Goal: Information Seeking & Learning: Learn about a topic

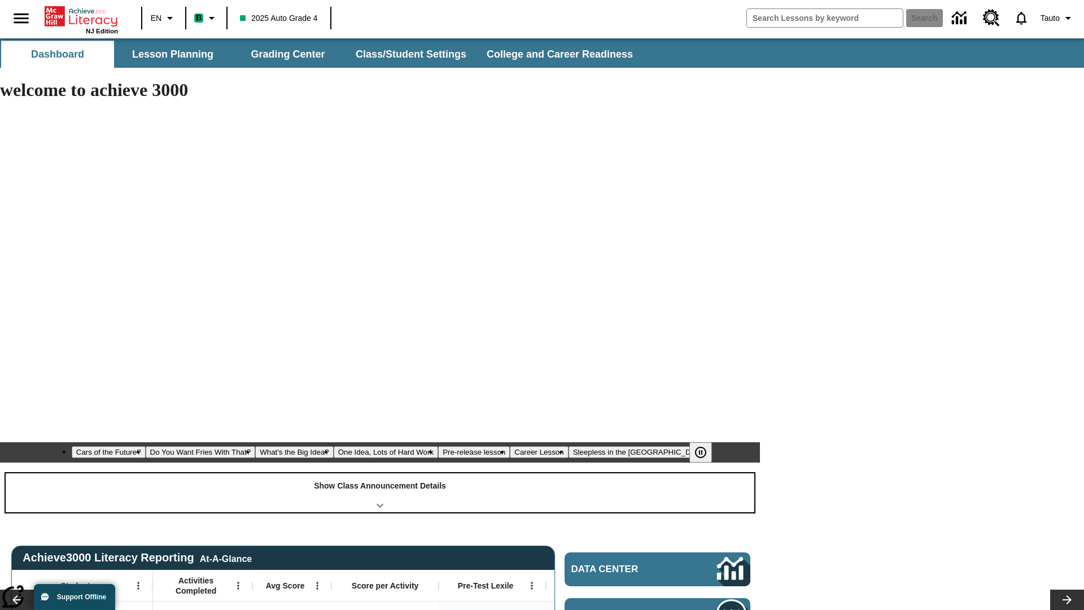
click at [380, 473] on div "Show Class Announcement Details" at bounding box center [380, 492] width 749 height 39
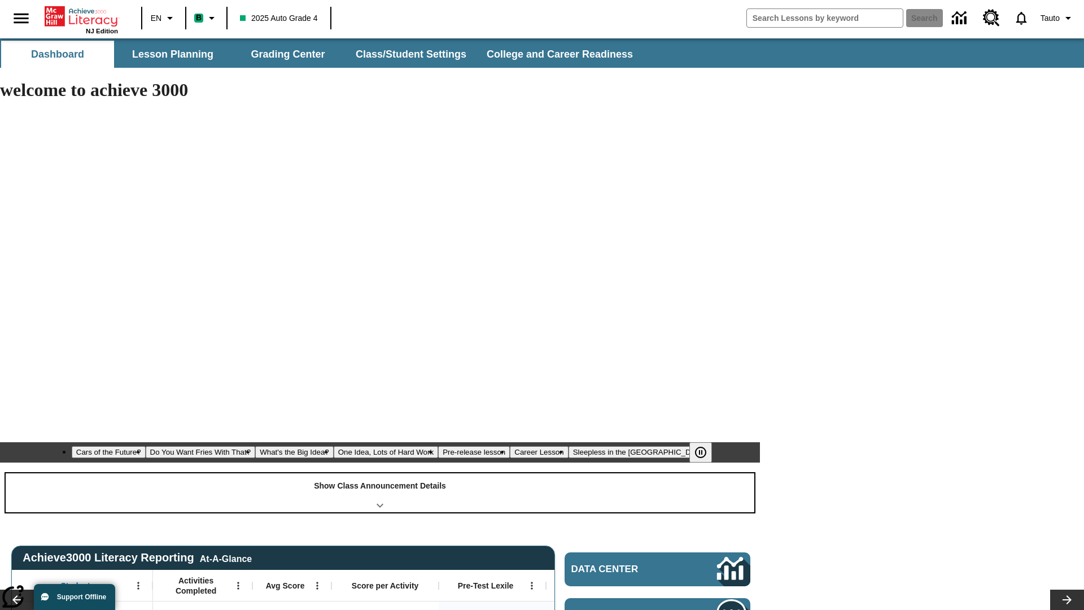
click at [380, 473] on div "Show Class Announcement Details" at bounding box center [380, 492] width 749 height 39
